Goal: Information Seeking & Learning: Learn about a topic

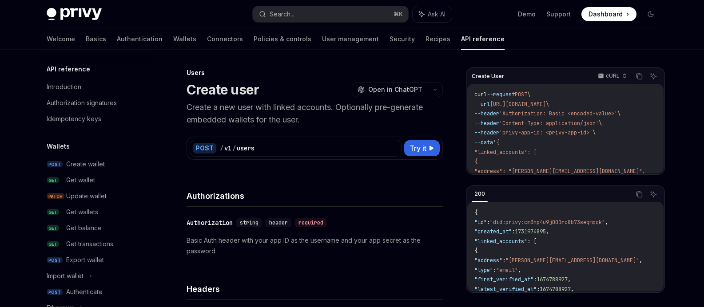
scroll to position [610, 0]
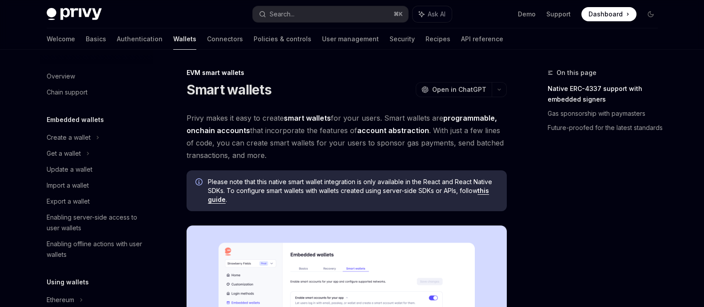
scroll to position [202, 0]
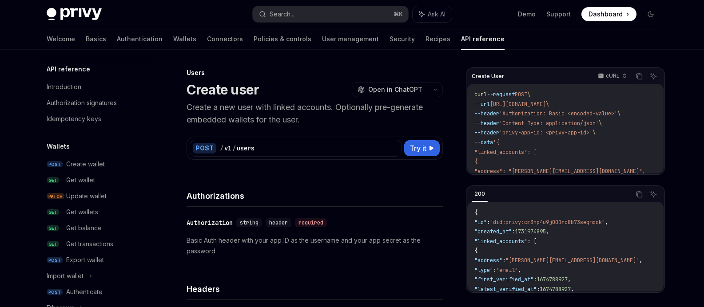
scroll to position [610, 0]
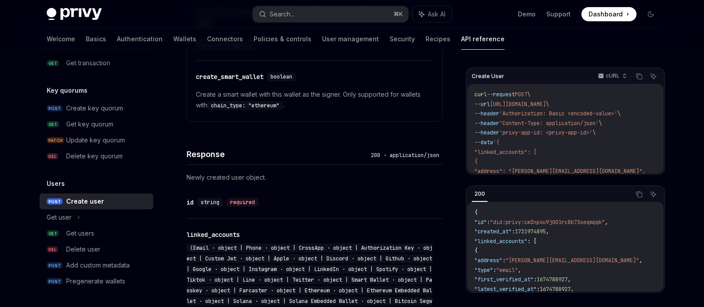
scroll to position [857, 0]
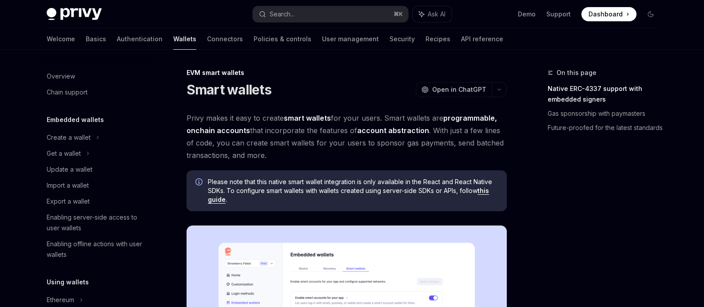
scroll to position [202, 0]
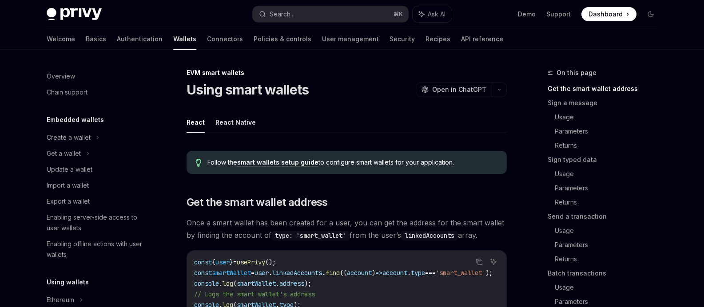
scroll to position [234, 0]
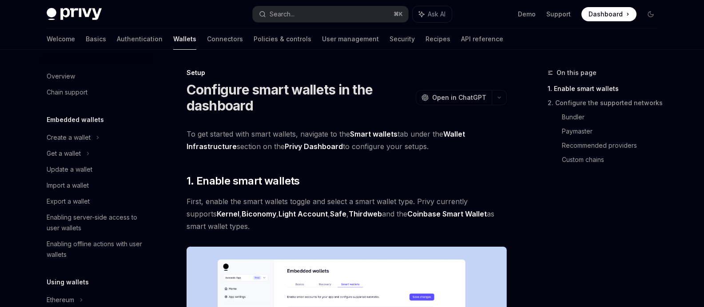
scroll to position [234, 0]
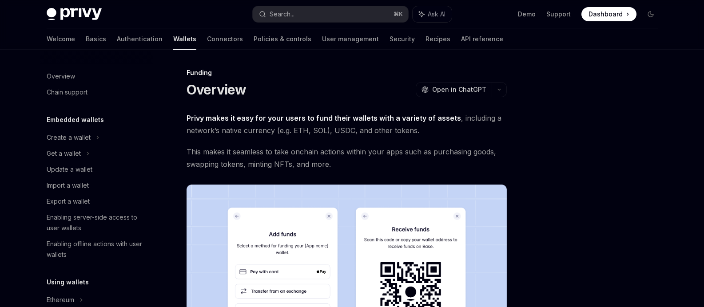
scroll to position [263, 0]
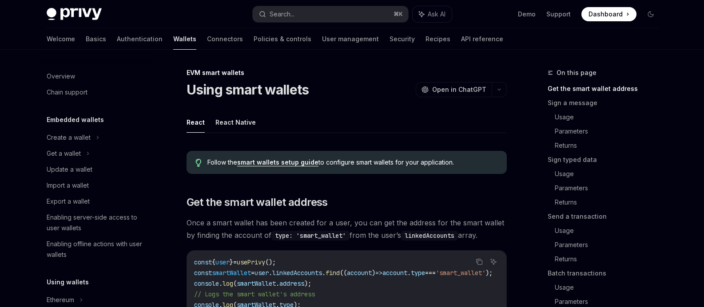
scroll to position [234, 0]
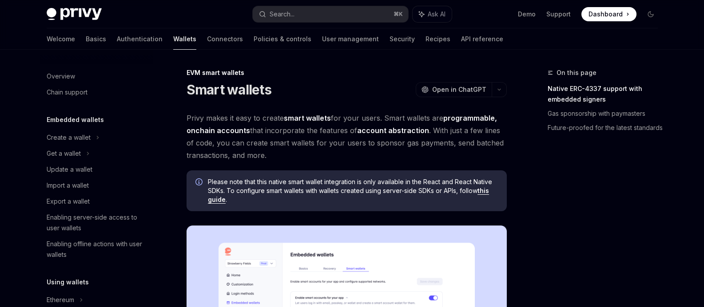
scroll to position [202, 0]
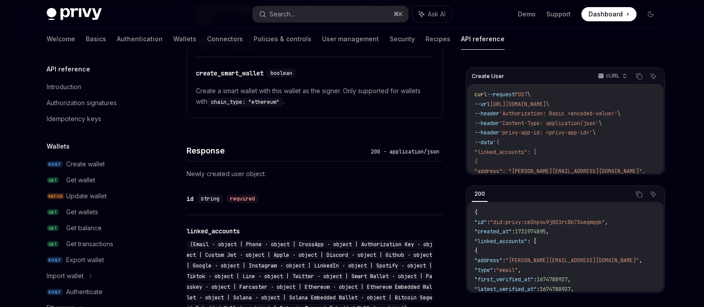
scroll to position [610, 0]
